Goal: Check status: Check status

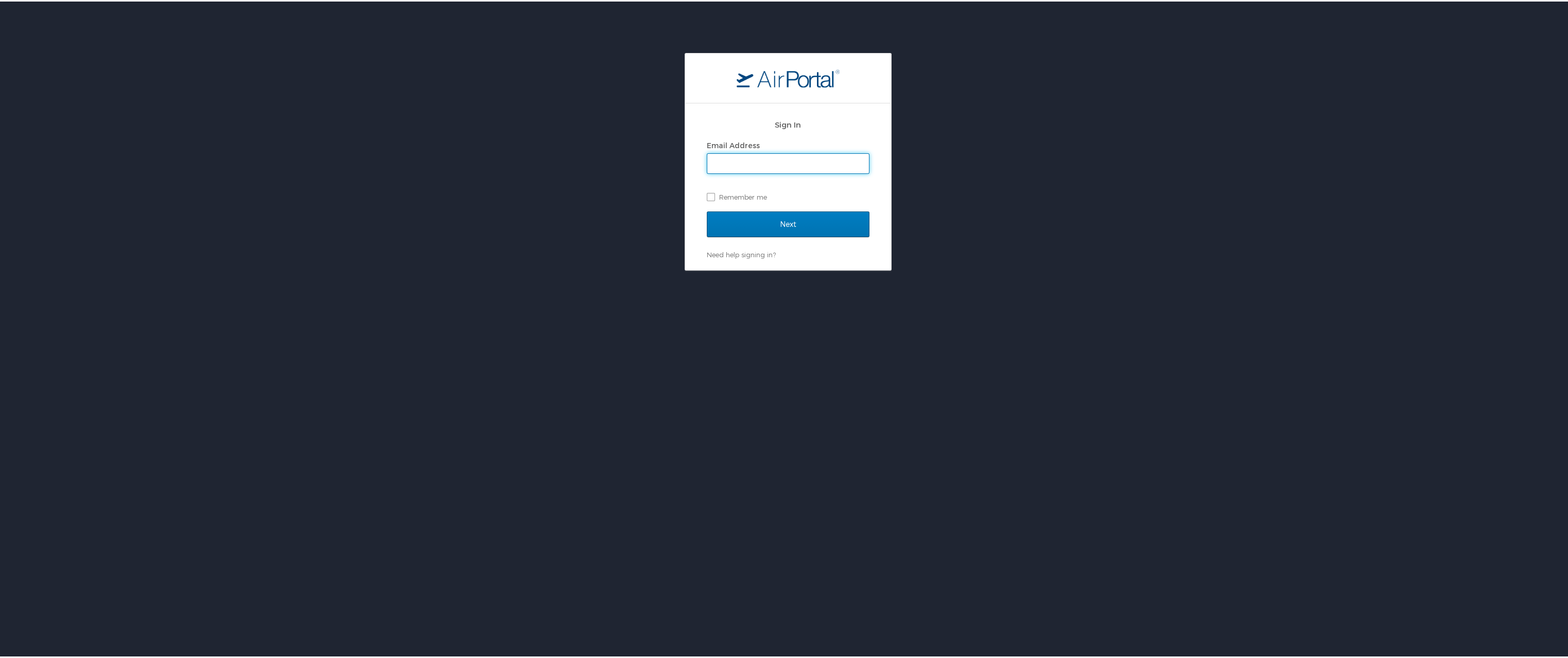
type input "charlene.caulfield@la.gov"
click at [707, 193] on label "Remember me" at bounding box center [788, 196] width 163 height 15
click at [707, 193] on input "Remember me" at bounding box center [710, 195] width 7 height 7
checkbox input "true"
click at [725, 219] on input "Next" at bounding box center [788, 223] width 163 height 26
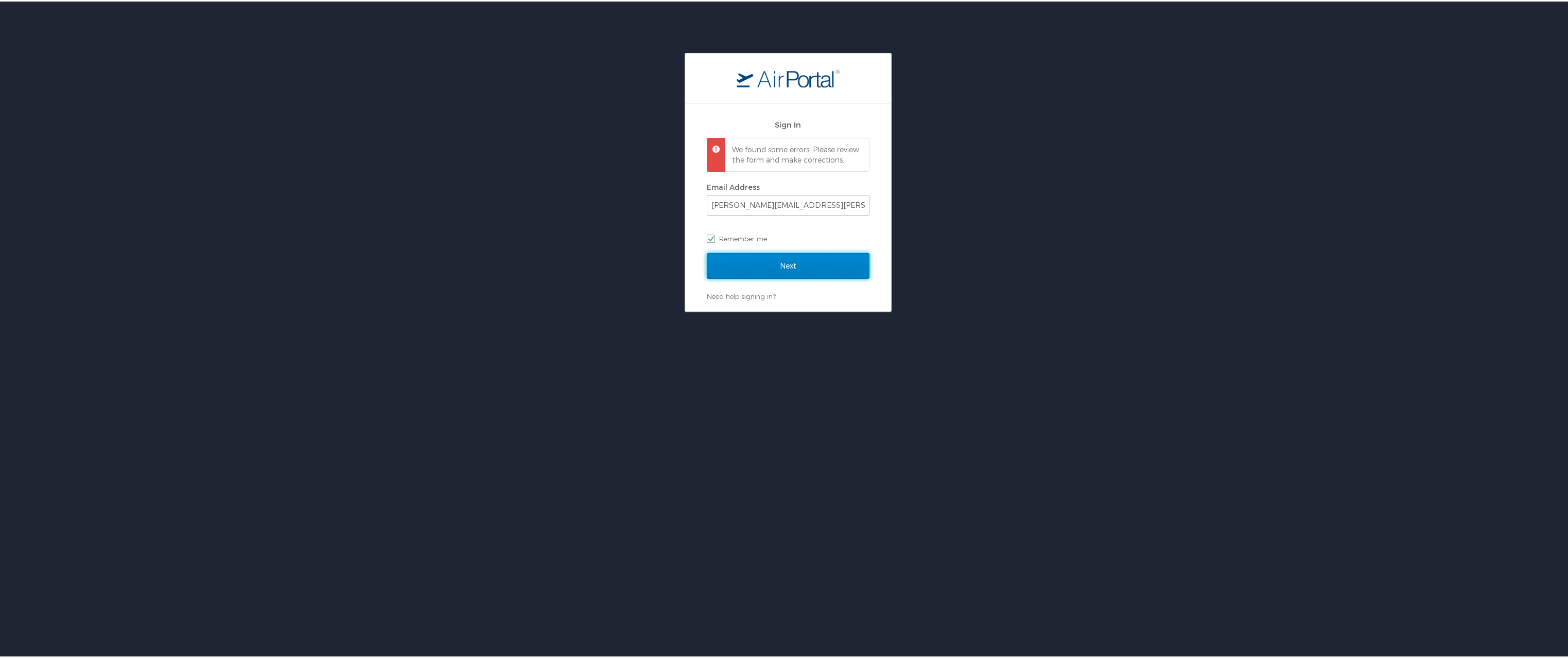
click at [771, 270] on input "Next" at bounding box center [788, 264] width 163 height 26
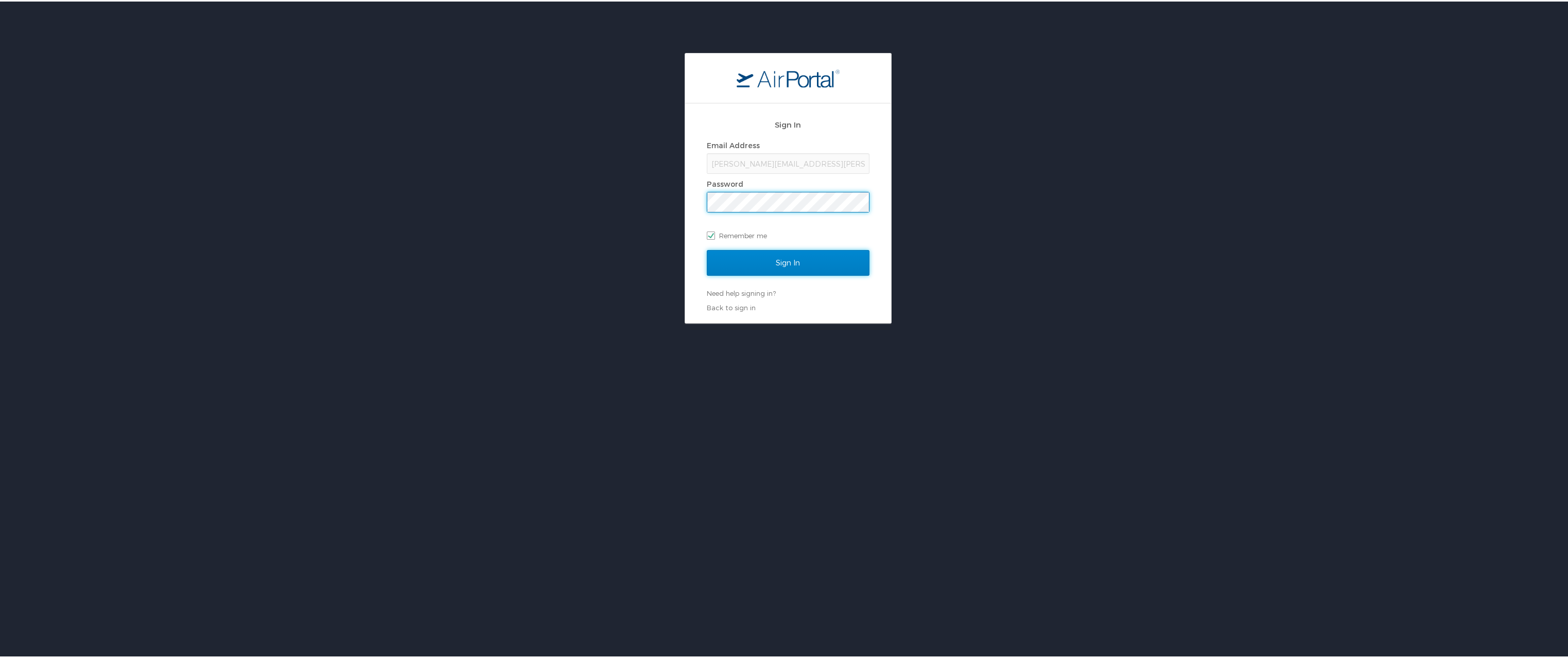
click at [794, 264] on input "Sign In" at bounding box center [788, 261] width 163 height 26
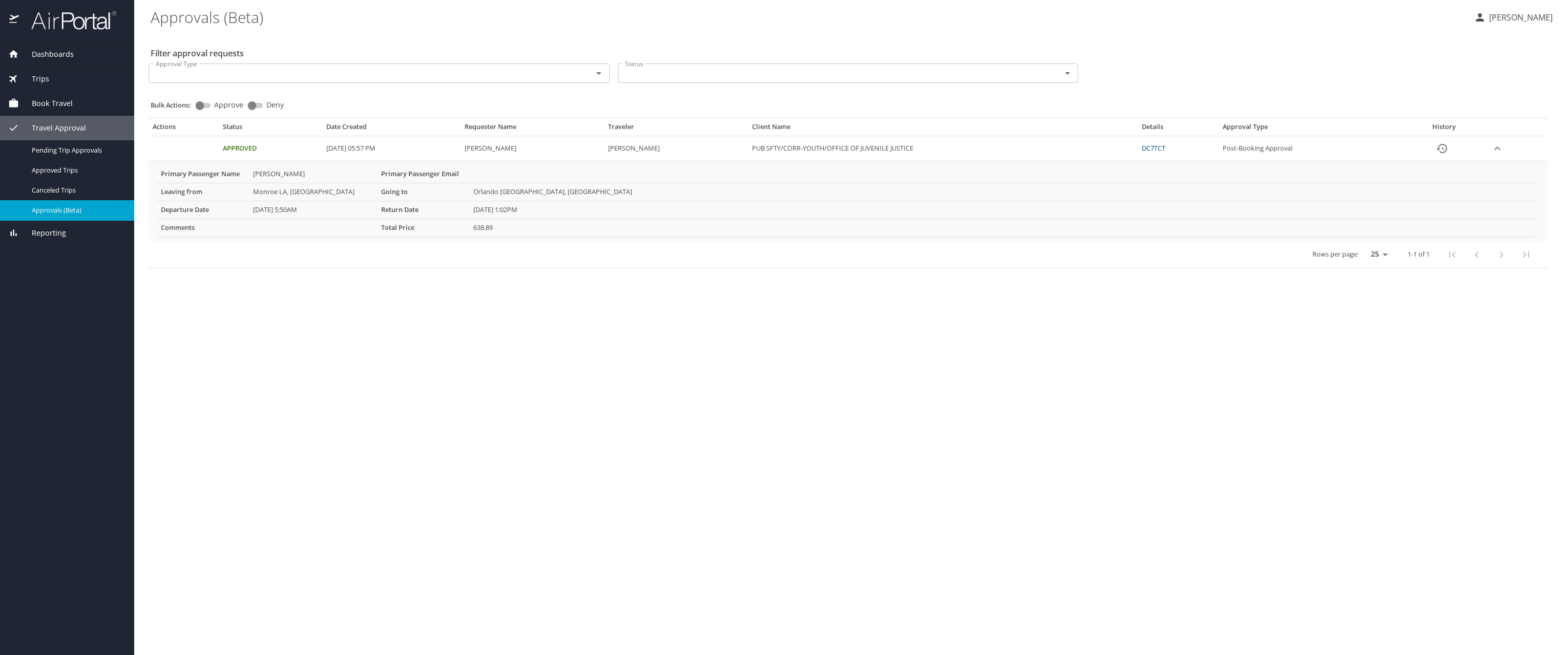
click at [54, 126] on span "Travel Approval" at bounding box center [52, 128] width 67 height 11
click at [56, 126] on span "Travel Approval" at bounding box center [52, 128] width 67 height 11
click at [45, 152] on span "Pending Trip Approvals" at bounding box center [77, 151] width 90 height 10
